Goal: Task Accomplishment & Management: Manage account settings

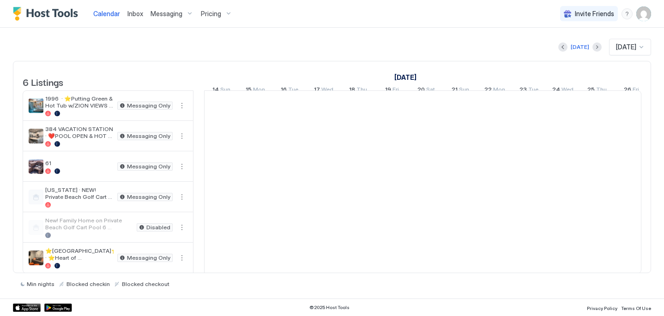
scroll to position [0, 513]
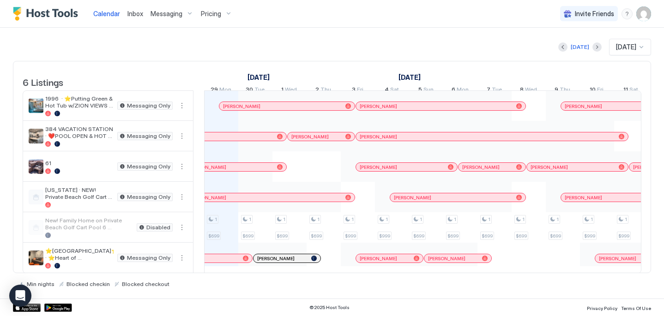
click at [163, 12] on span "Messaging" at bounding box center [167, 14] width 32 height 8
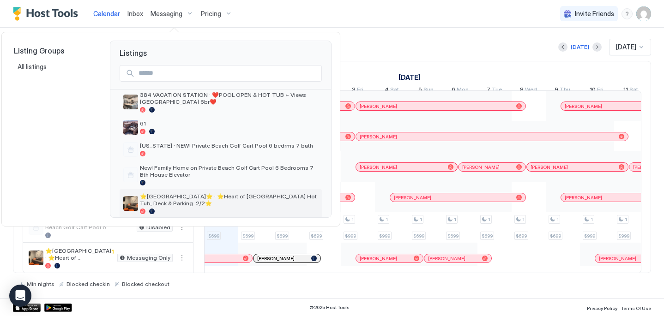
scroll to position [55, 0]
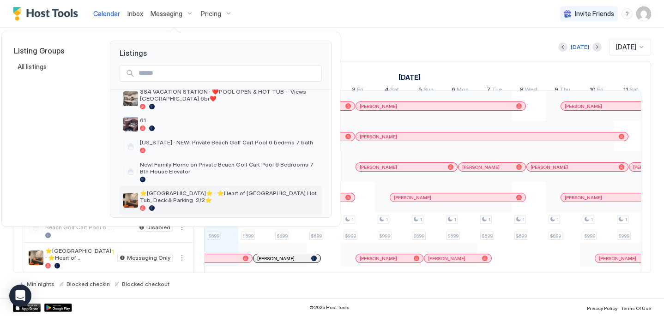
click at [229, 195] on span "⭐️[GEOGRAPHIC_DATA]⭐️ · ⭐️Heart of [GEOGRAPHIC_DATA] Hot Tub, Deck & Parking 2/…" at bounding box center [229, 197] width 178 height 14
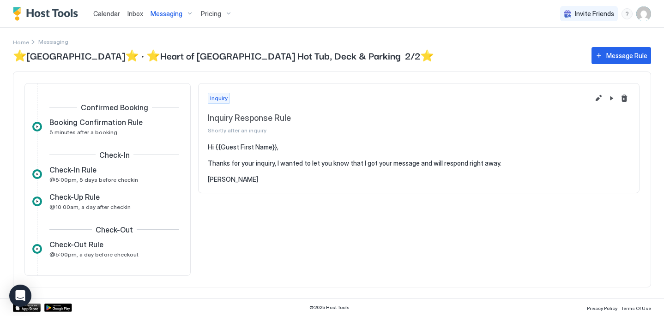
scroll to position [101, 0]
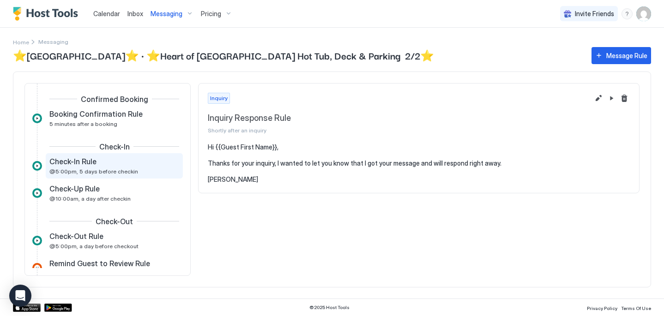
click at [93, 169] on span "@5:00pm, 5 days before checkin" at bounding box center [93, 171] width 89 height 7
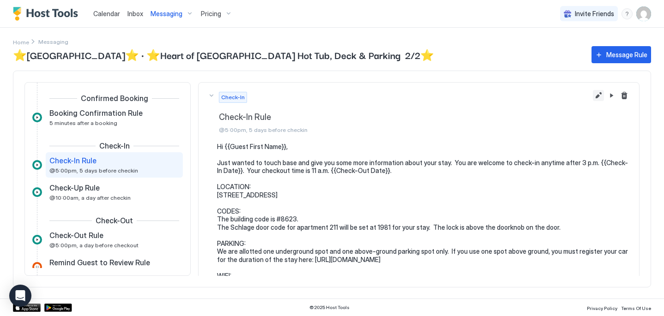
click at [593, 94] on button "Edit message rule" at bounding box center [598, 95] width 11 height 11
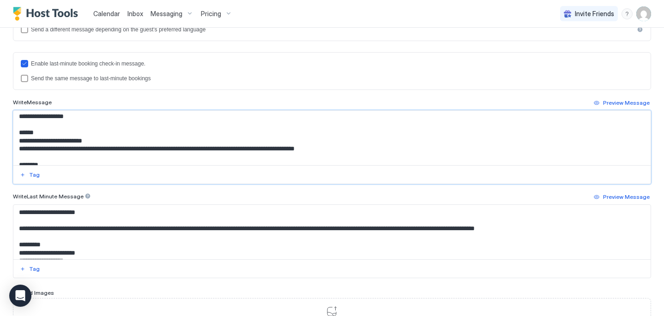
scroll to position [53, 0]
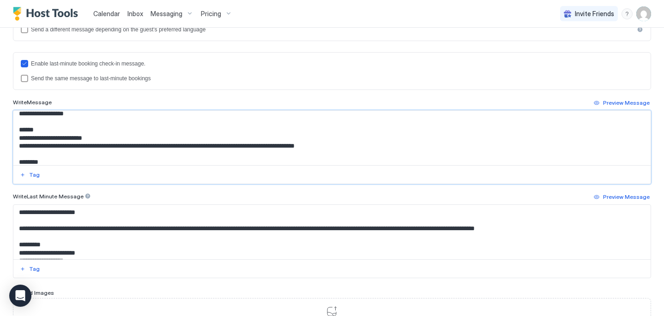
click at [184, 145] on textarea "**********" at bounding box center [328, 138] width 631 height 55
type textarea "**********"
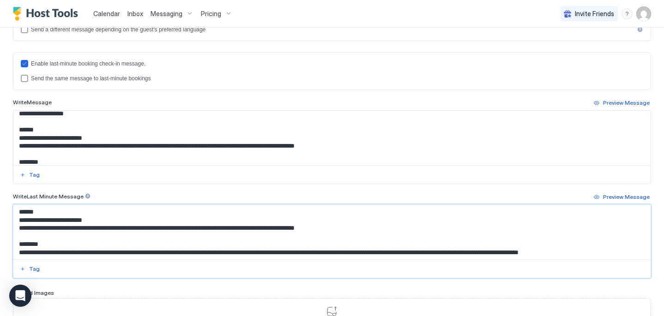
scroll to position [68, 0]
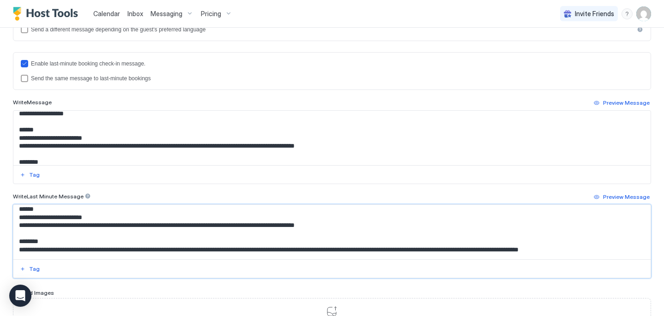
click at [185, 224] on textarea "**********" at bounding box center [328, 232] width 631 height 55
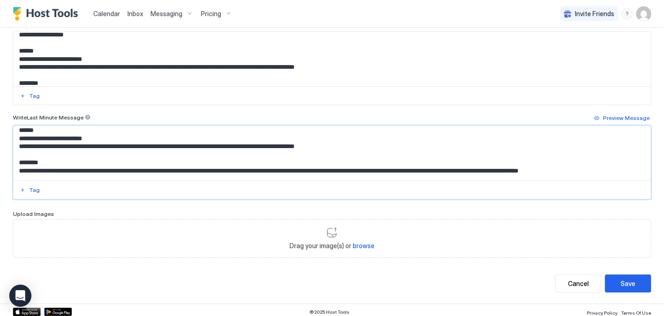
scroll to position [337, 0]
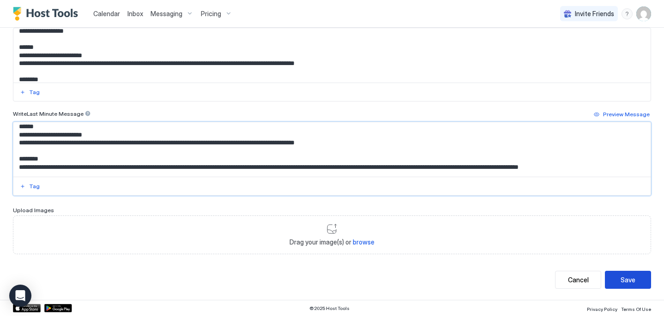
type textarea "**********"
click at [621, 277] on div "Save" at bounding box center [628, 280] width 15 height 10
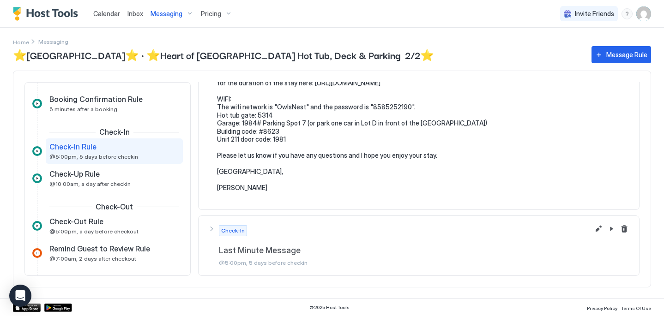
scroll to position [123, 0]
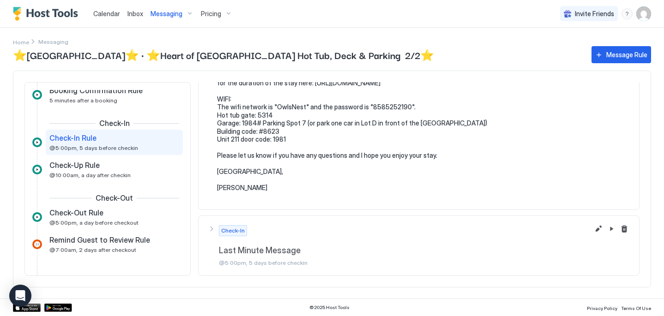
click at [38, 242] on div at bounding box center [37, 245] width 10 height 10
click at [61, 241] on span "Remind Guest to Review Rule" at bounding box center [99, 240] width 101 height 9
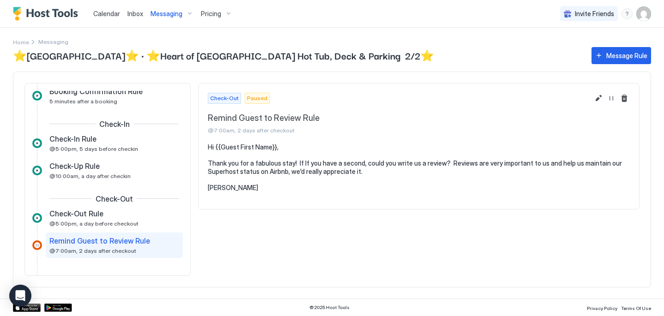
click at [255, 99] on span "Paused" at bounding box center [257, 98] width 20 height 8
click at [599, 97] on button "Edit message rule" at bounding box center [598, 98] width 11 height 11
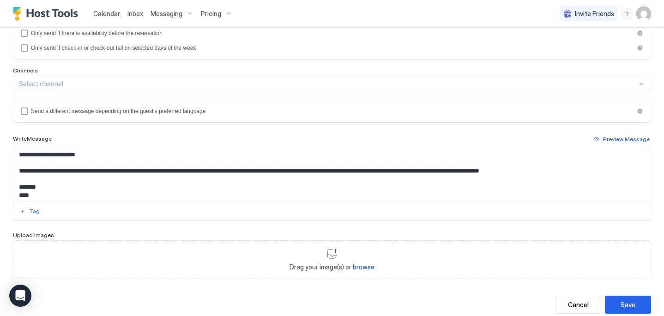
scroll to position [197, 0]
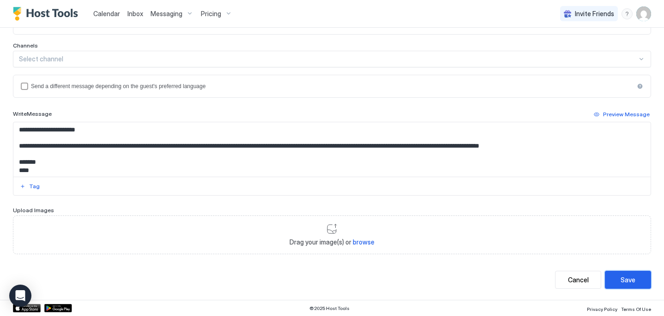
click at [621, 274] on button "Save" at bounding box center [628, 280] width 46 height 18
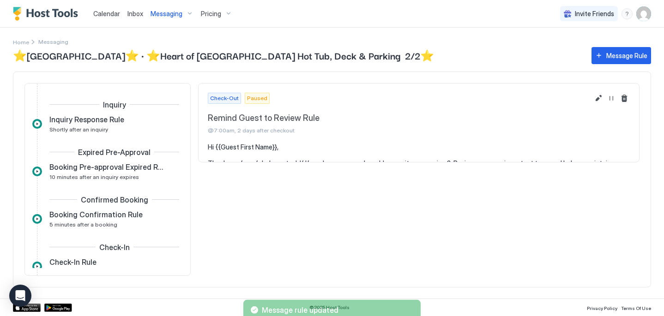
scroll to position [124, 0]
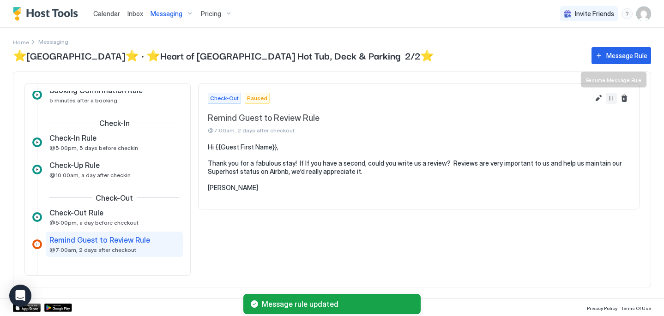
click at [612, 97] on button "Resume Message Rule" at bounding box center [611, 98] width 11 height 11
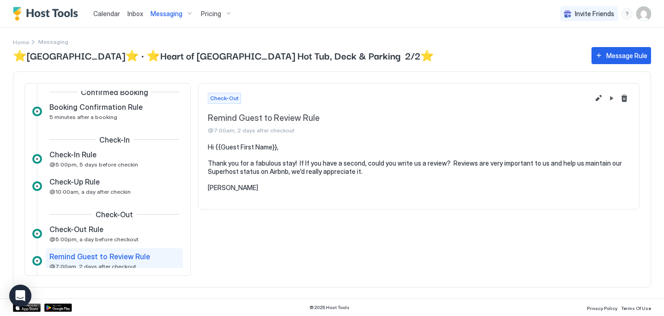
scroll to position [0, 0]
